Goal: Transaction & Acquisition: Book appointment/travel/reservation

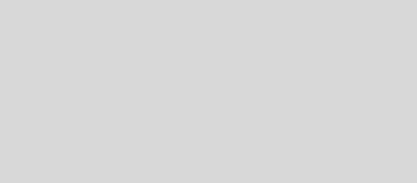
select select "es"
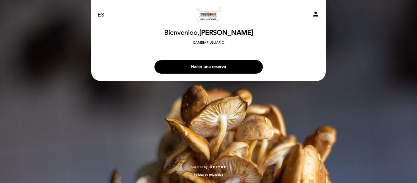
click at [205, 67] on button "Hacer una reserva" at bounding box center [208, 66] width 108 height 13
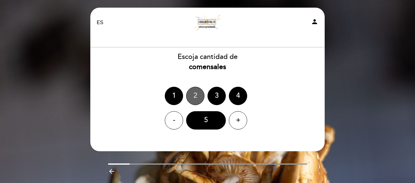
click at [196, 92] on div "2" at bounding box center [195, 96] width 18 height 18
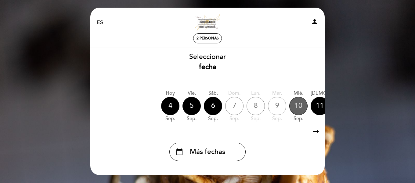
click at [298, 109] on div "10" at bounding box center [298, 106] width 18 height 18
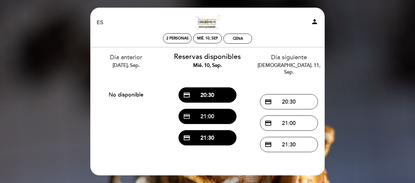
click at [221, 115] on button "credit_card 21:00" at bounding box center [208, 116] width 58 height 15
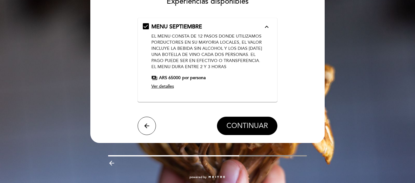
click at [244, 128] on span "CONTINUAR" at bounding box center [247, 125] width 42 height 9
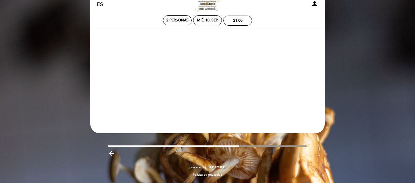
scroll to position [18, 0]
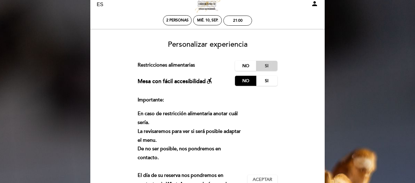
click at [269, 67] on label "Si" at bounding box center [266, 66] width 21 height 10
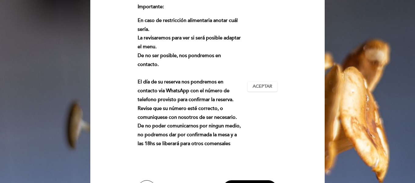
scroll to position [171, 0]
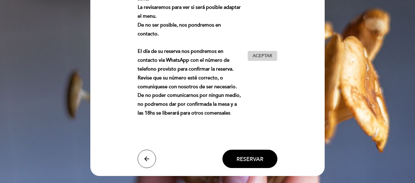
type textarea "Vegetariana"
click at [255, 53] on span "Aceptar" at bounding box center [263, 56] width 20 height 6
click at [265, 150] on button "Reservar" at bounding box center [249, 159] width 55 height 18
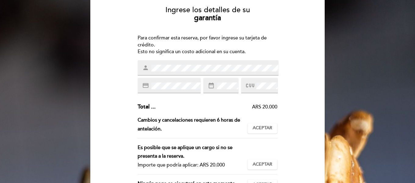
scroll to position [61, 0]
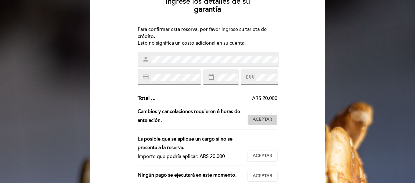
click at [263, 116] on span "Aceptar" at bounding box center [263, 119] width 20 height 6
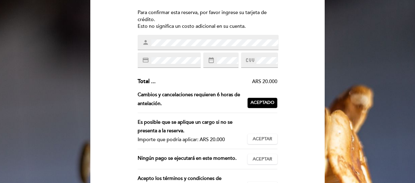
scroll to position [92, 0]
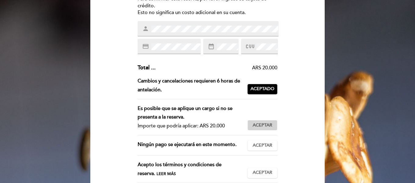
click at [260, 123] on span "Aceptar" at bounding box center [263, 125] width 20 height 6
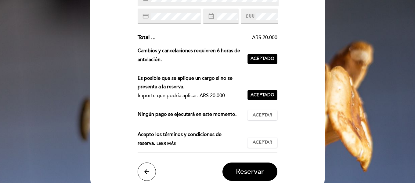
scroll to position [122, 0]
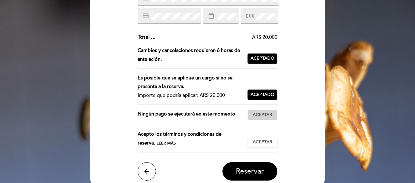
click at [266, 118] on span "Aceptar" at bounding box center [263, 115] width 20 height 6
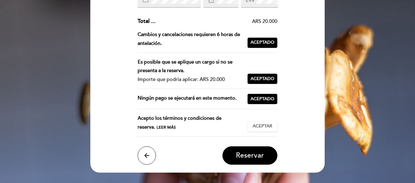
scroll to position [153, 0]
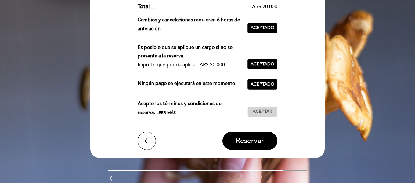
click at [266, 114] on span "Aceptar" at bounding box center [263, 111] width 20 height 6
click at [261, 142] on span "Reservar" at bounding box center [250, 140] width 28 height 9
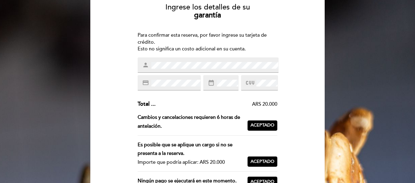
scroll to position [0, 0]
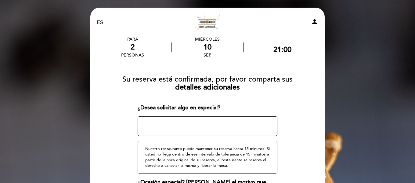
click at [166, 125] on textarea at bounding box center [208, 126] width 140 height 20
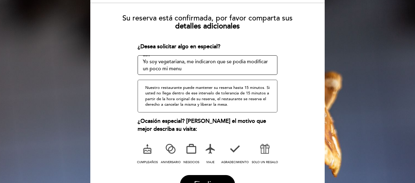
scroll to position [92, 0]
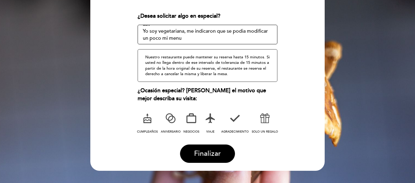
type textarea "cumplimos 5 meses con mi novio y queremos tener una experiencia nueva con usted…"
click at [174, 116] on icon at bounding box center [171, 118] width 16 height 16
click at [211, 155] on span "Finalizar" at bounding box center [207, 153] width 27 height 9
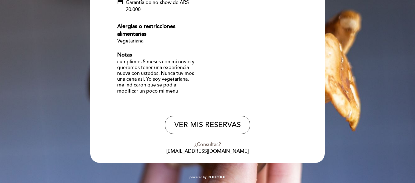
scroll to position [151, 0]
